Goal: Transaction & Acquisition: Purchase product/service

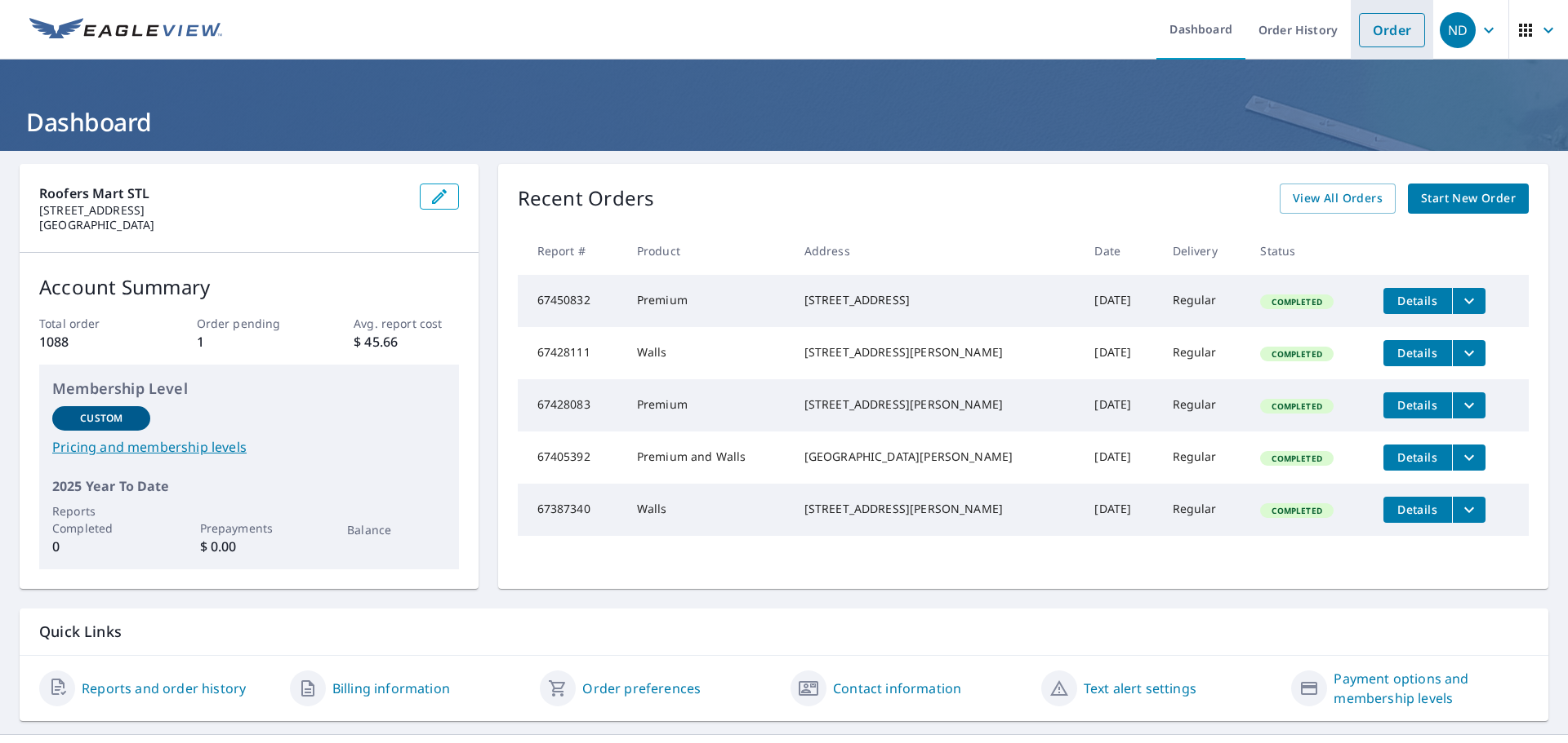
click at [1373, 36] on link "Order" at bounding box center [1391, 30] width 66 height 35
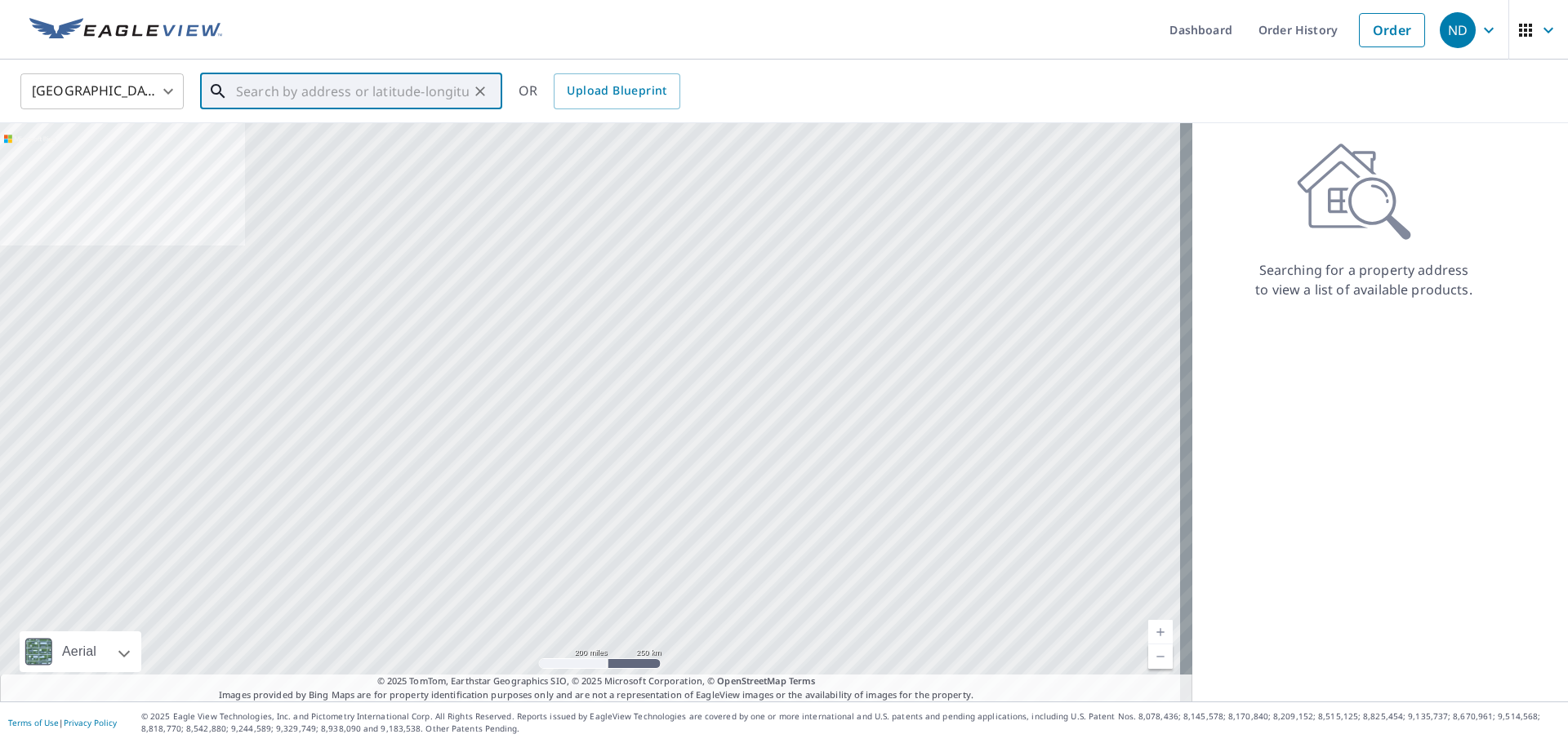
click at [332, 85] on input "text" at bounding box center [352, 91] width 233 height 46
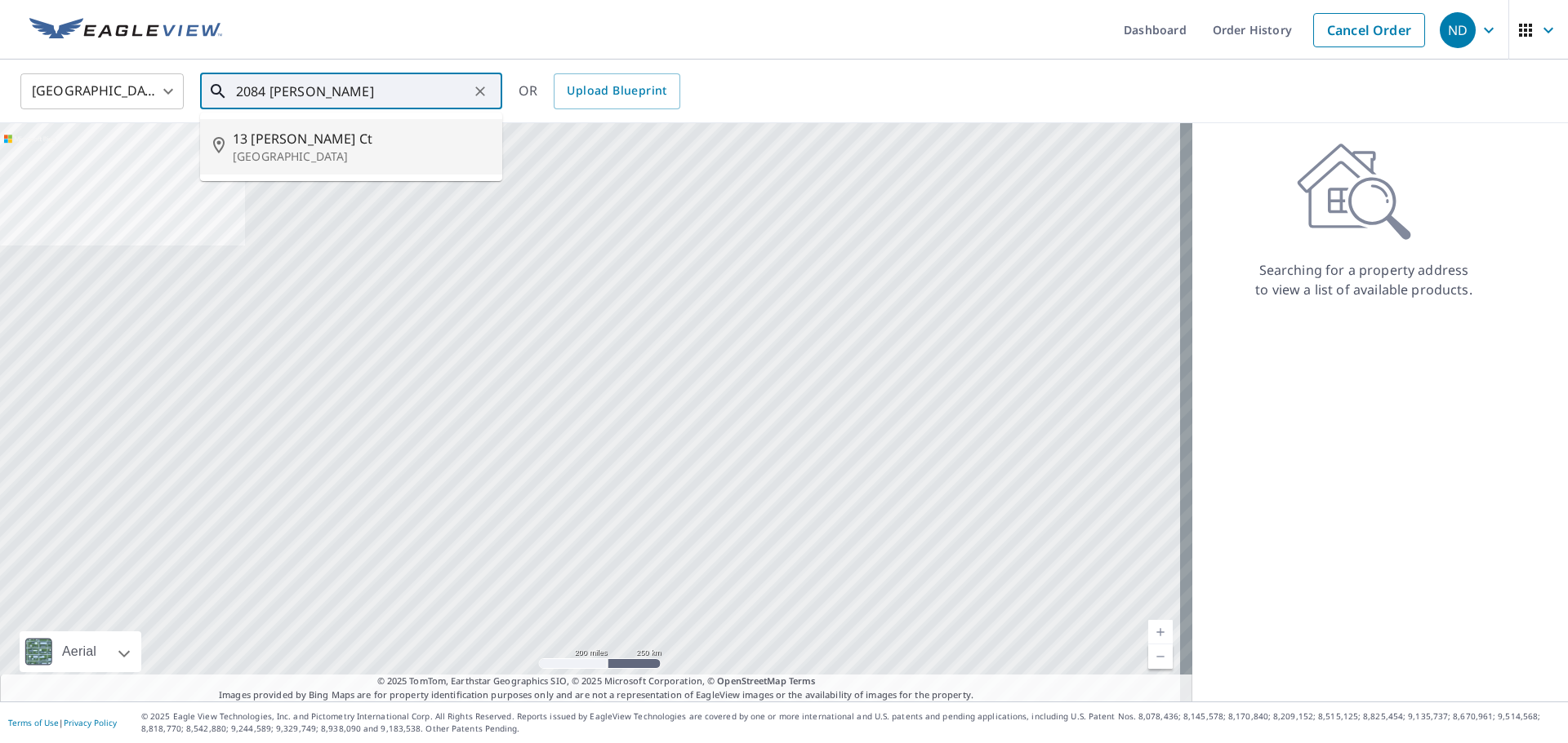
click at [344, 81] on input "2084 [PERSON_NAME]" at bounding box center [352, 91] width 233 height 46
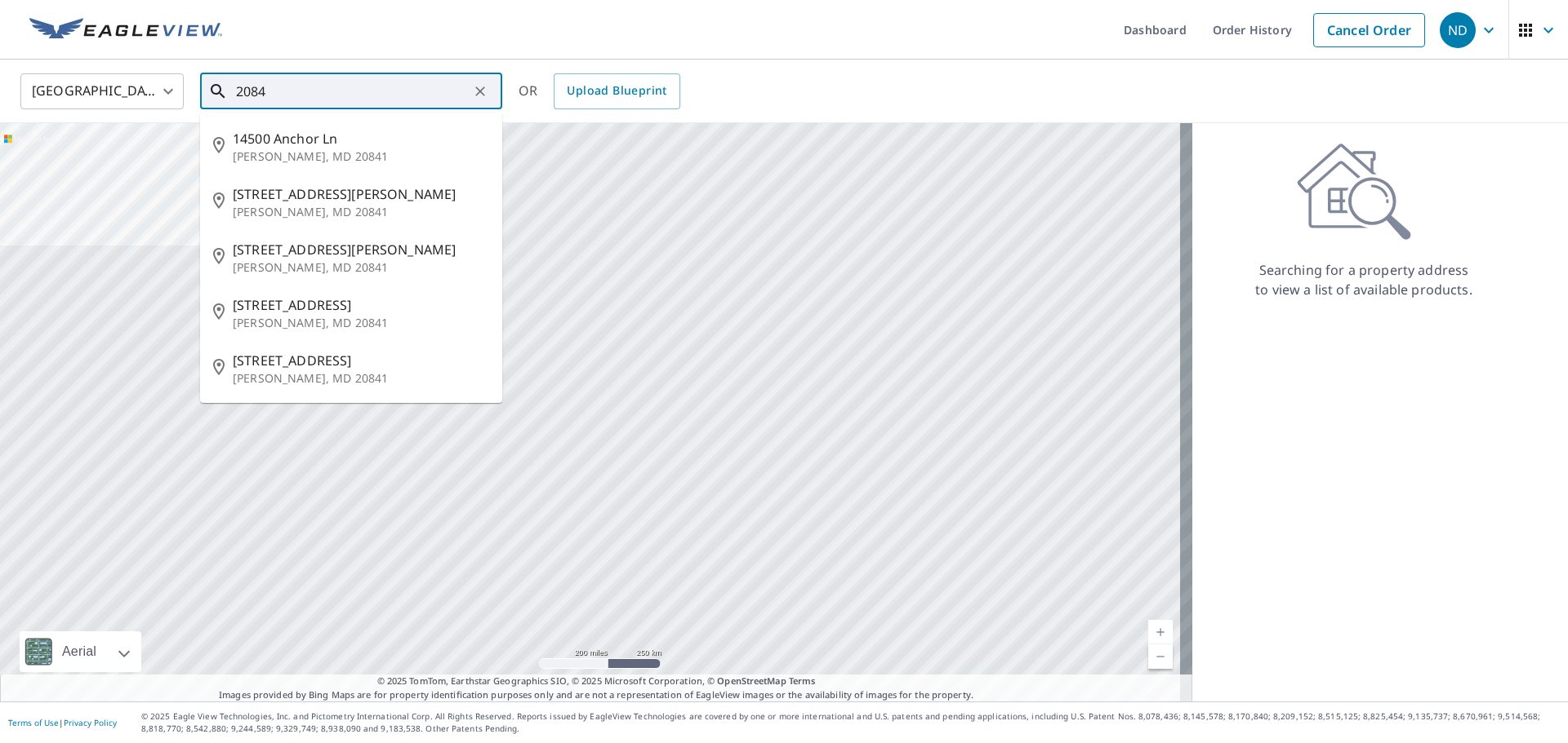
click at [320, 88] on input "2084" at bounding box center [352, 91] width 233 height 46
click at [305, 193] on span "[STREET_ADDRESS]" at bounding box center [360, 194] width 256 height 19
type input "[STREET_ADDRESS][PERSON_NAME]"
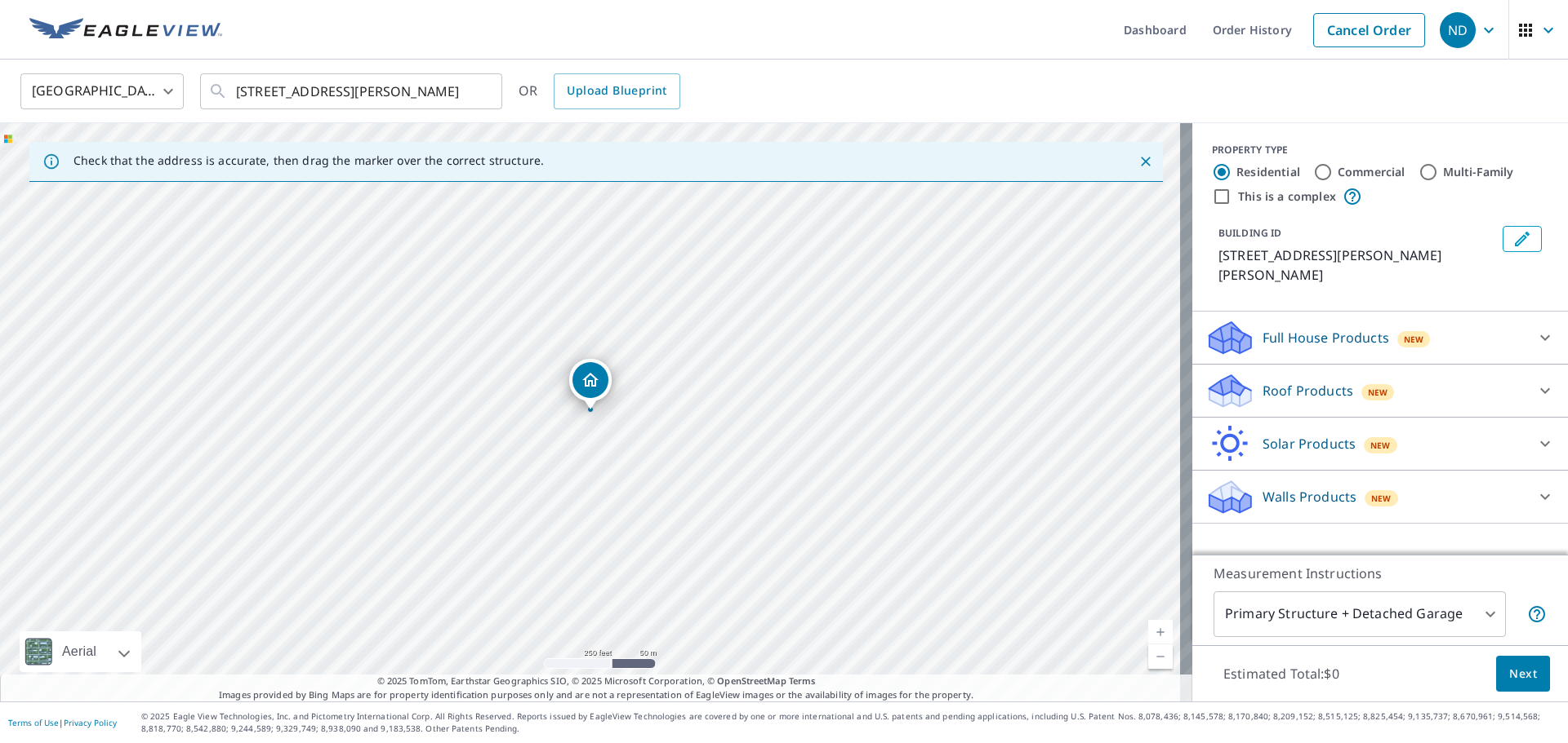
click at [1536, 381] on icon at bounding box center [1544, 391] width 19 height 19
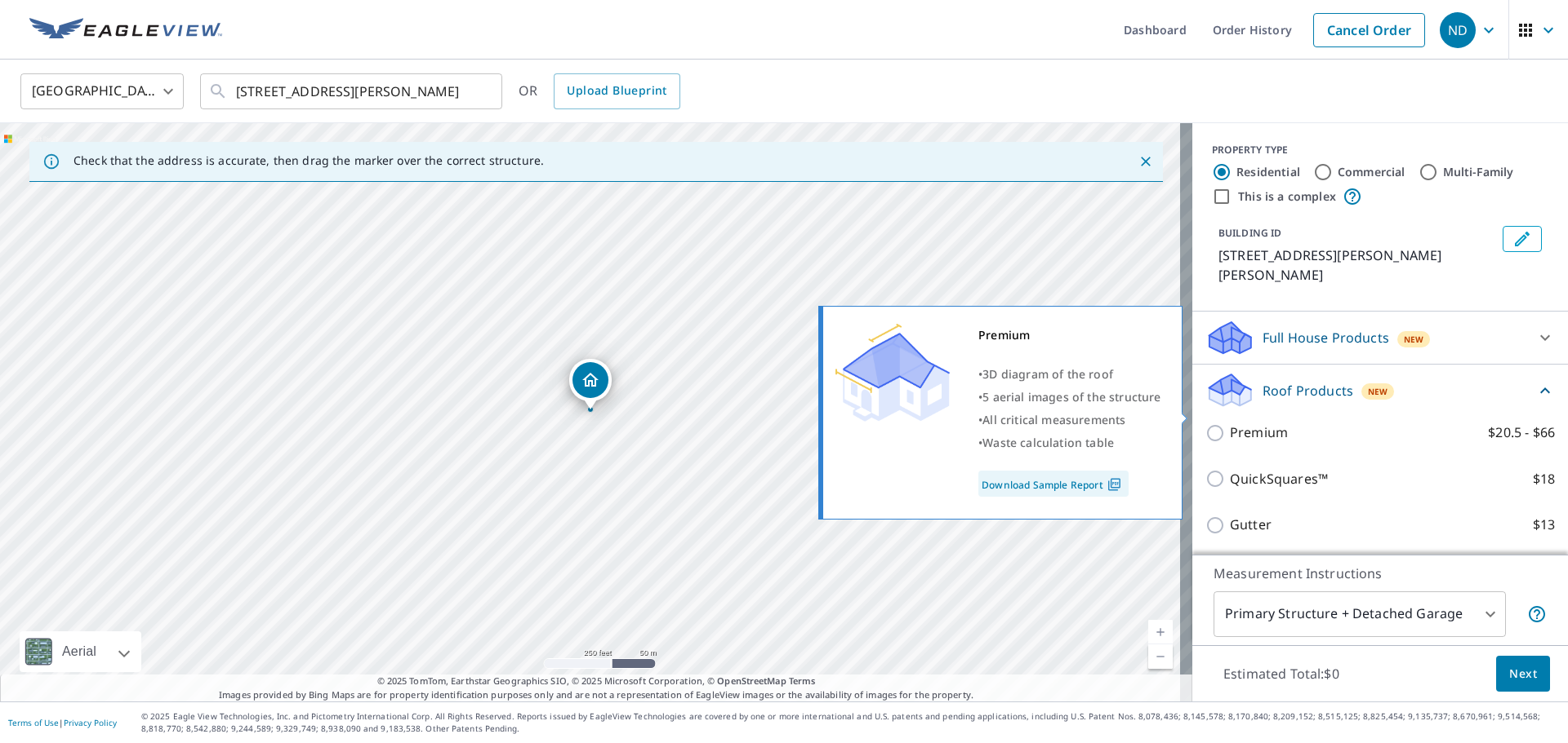
click at [1207, 423] on input "Premium $20.5 - $66" at bounding box center [1217, 433] width 25 height 19
checkbox input "true"
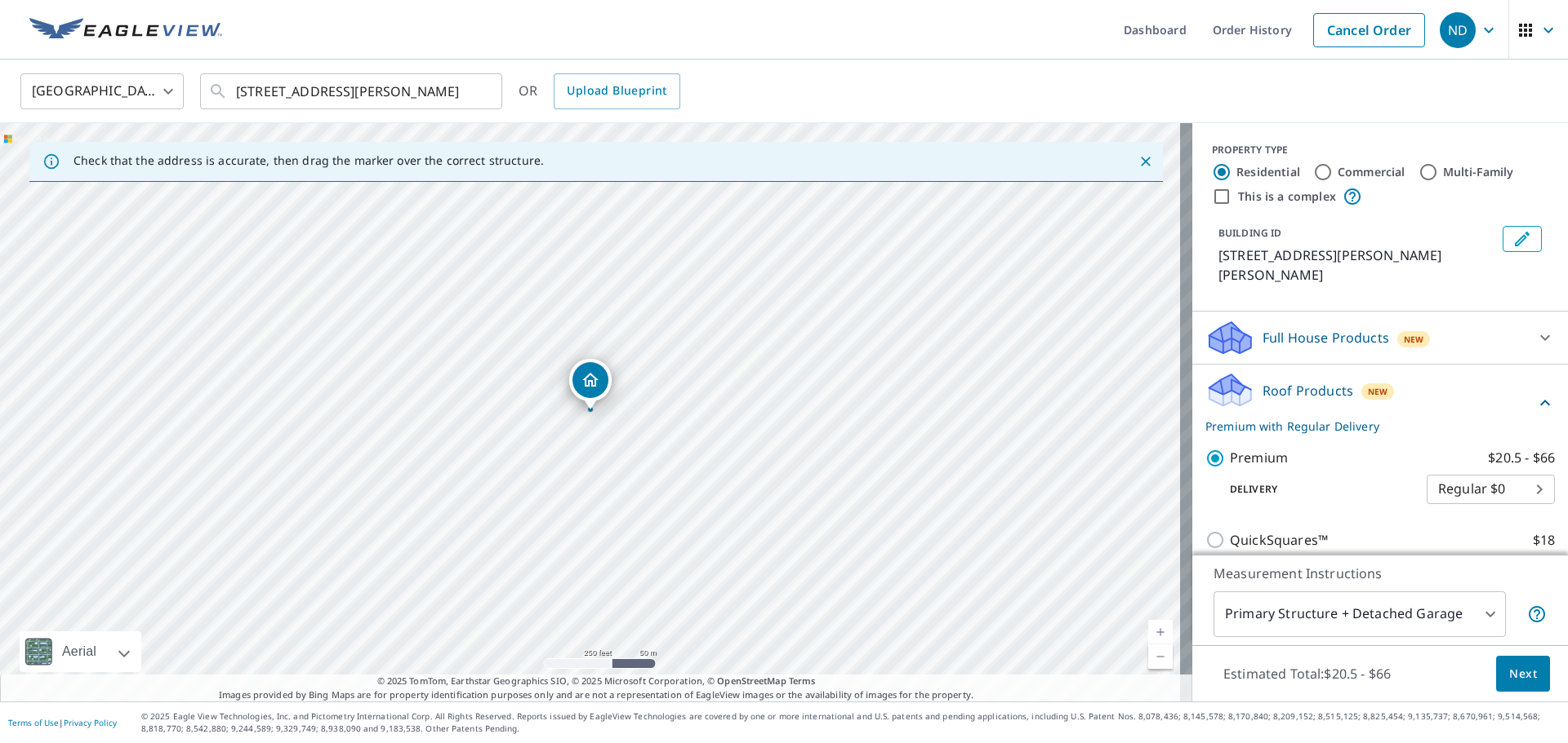
click at [1509, 676] on span "Next" at bounding box center [1522, 675] width 28 height 20
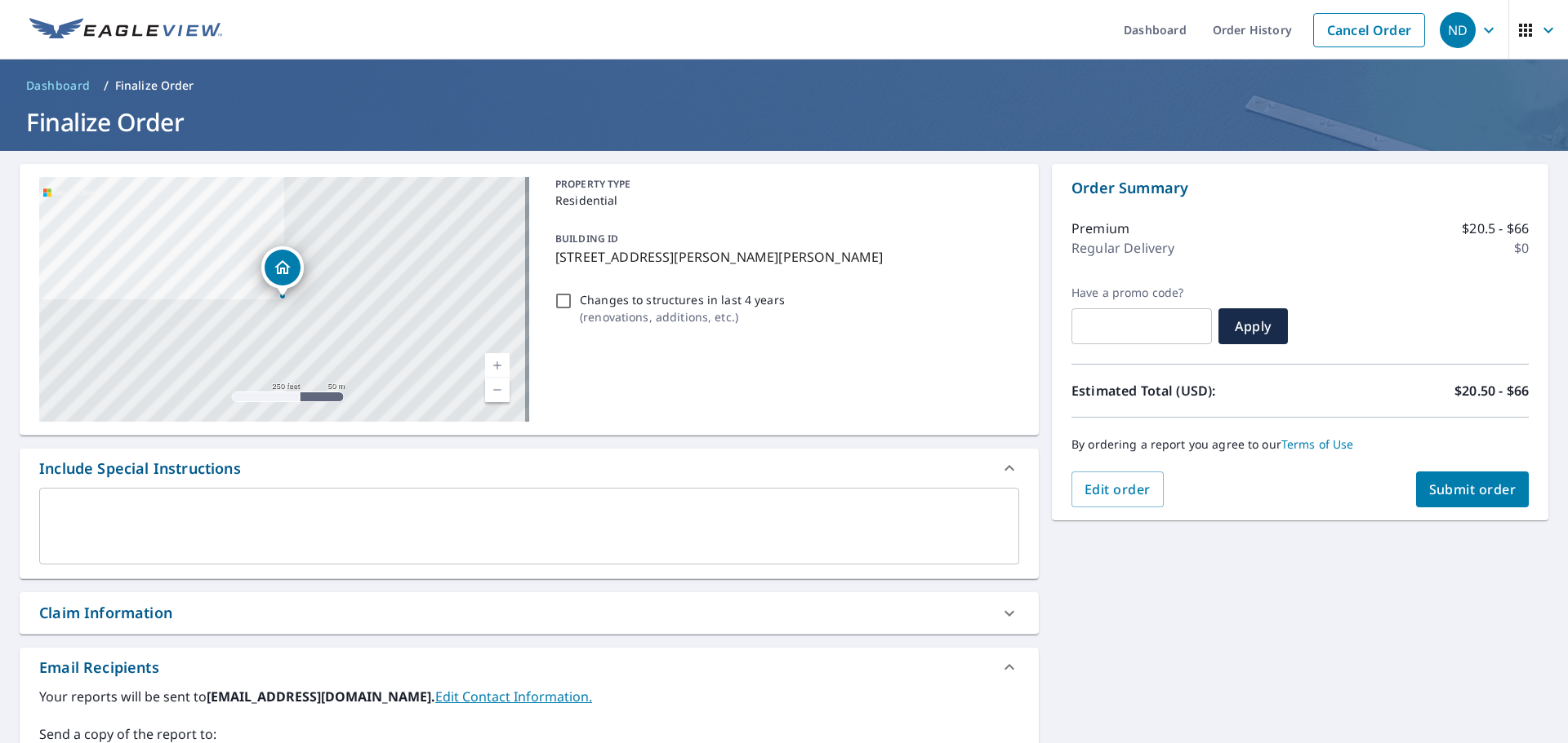
click at [167, 615] on div "Claim Information" at bounding box center [105, 613] width 133 height 22
checkbox input "true"
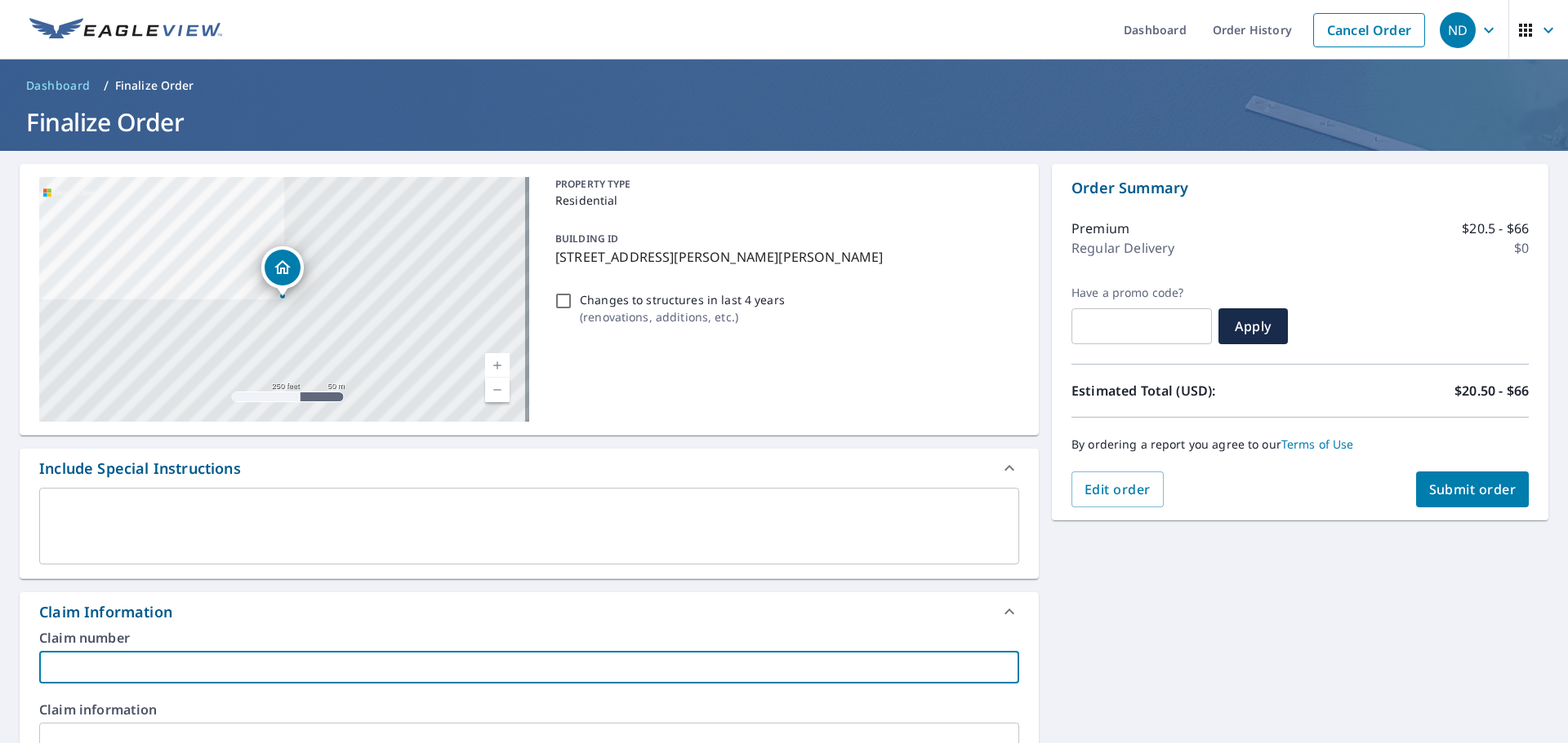
click at [176, 672] on input "text" at bounding box center [529, 667] width 980 height 33
type input "PERFORMANCE"
click at [1467, 488] on span "Submit order" at bounding box center [1472, 489] width 87 height 18
checkbox input "true"
